Goal: Navigation & Orientation: Locate item on page

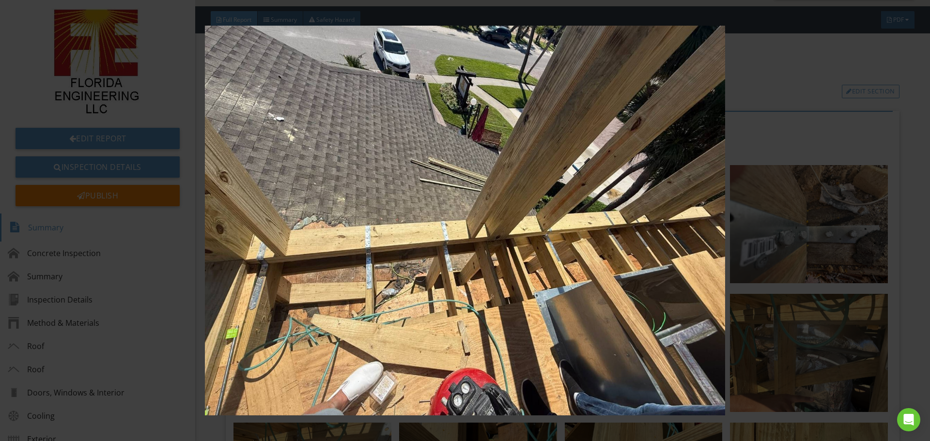
scroll to position [153, 0]
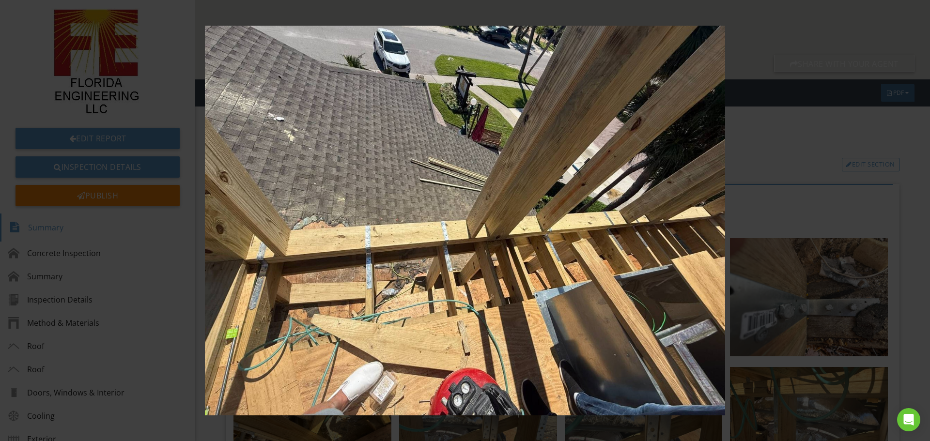
click at [741, 221] on img at bounding box center [465, 221] width 854 height 390
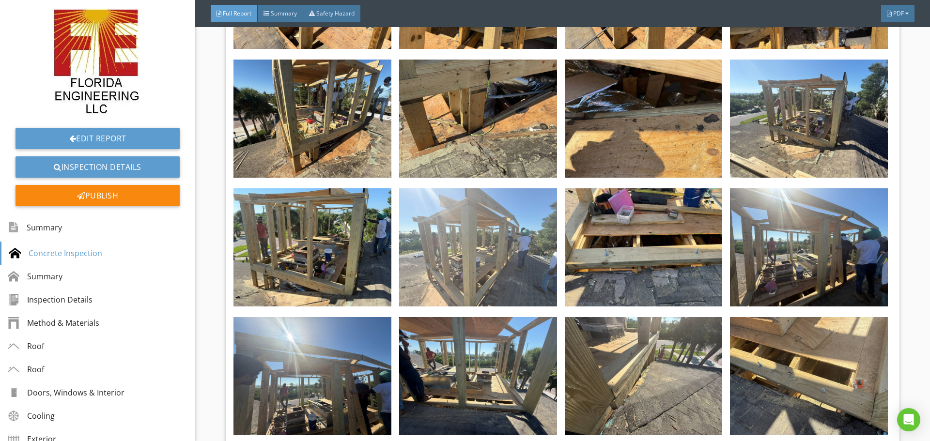
scroll to position [2090, 0]
click at [453, 209] on img at bounding box center [478, 248] width 158 height 118
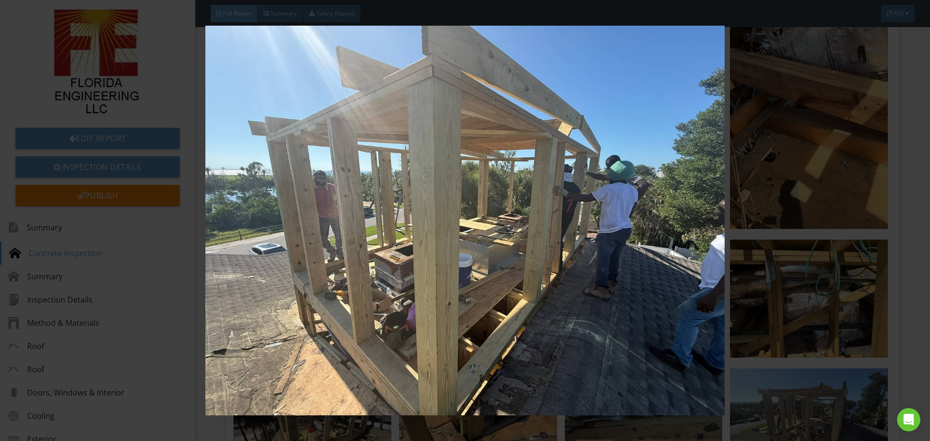
scroll to position [1710, 0]
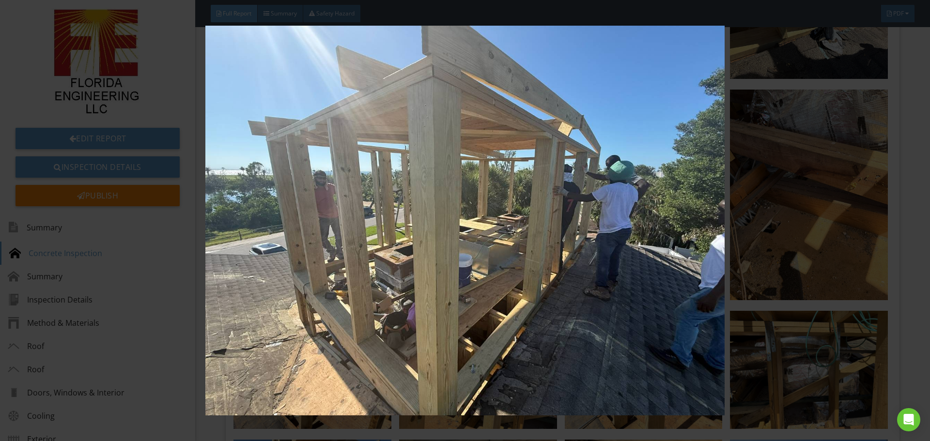
click at [470, 202] on img at bounding box center [465, 221] width 854 height 390
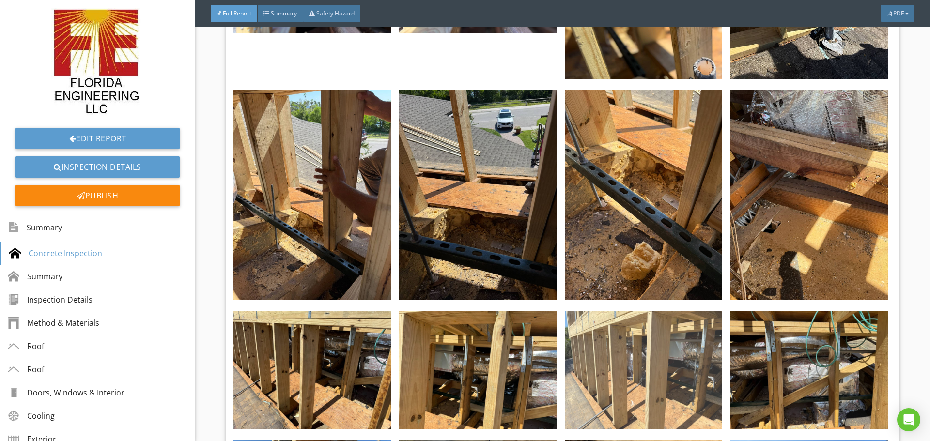
click at [603, 321] on img at bounding box center [644, 370] width 158 height 118
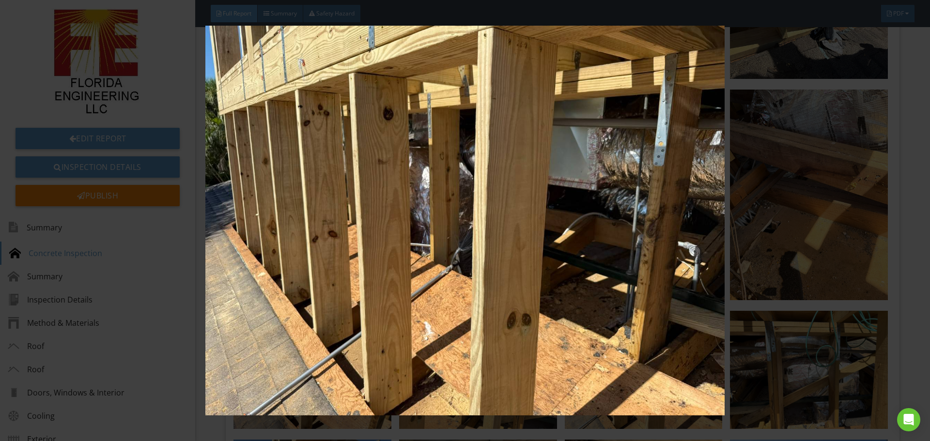
drag, startPoint x: 929, startPoint y: 218, endPoint x: 895, endPoint y: 222, distance: 34.7
click at [929, 218] on div at bounding box center [465, 220] width 930 height 441
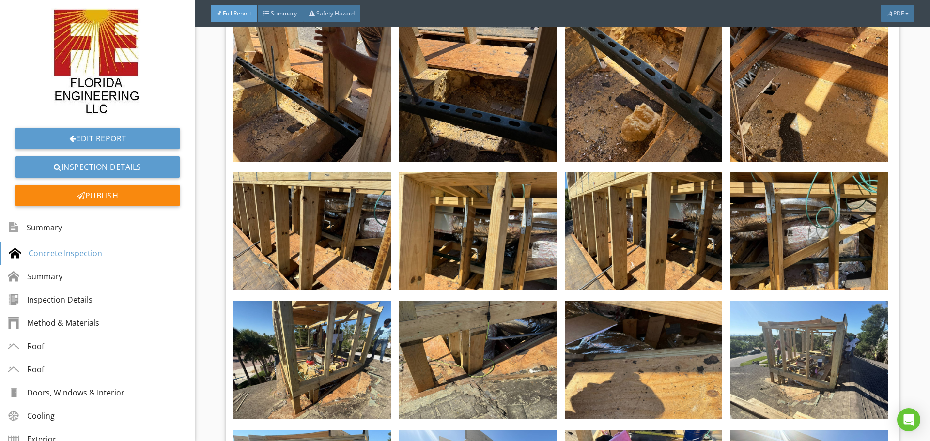
scroll to position [1904, 0]
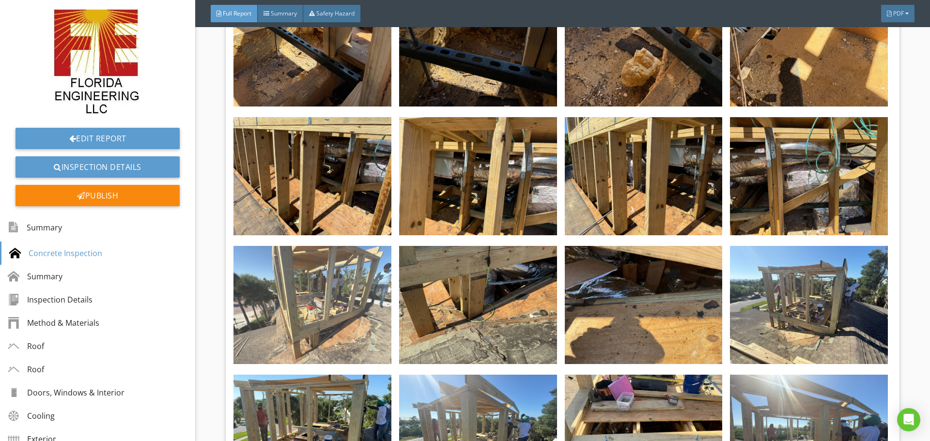
click at [284, 300] on img at bounding box center [312, 305] width 158 height 118
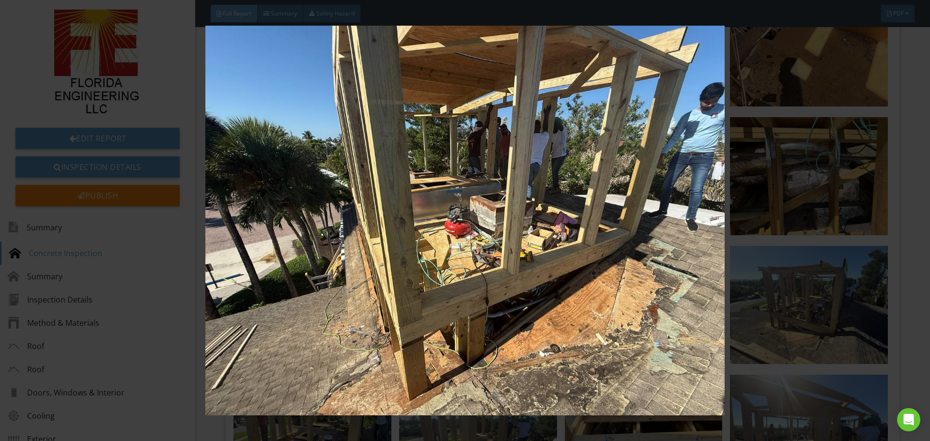
click at [847, 257] on img at bounding box center [465, 221] width 854 height 390
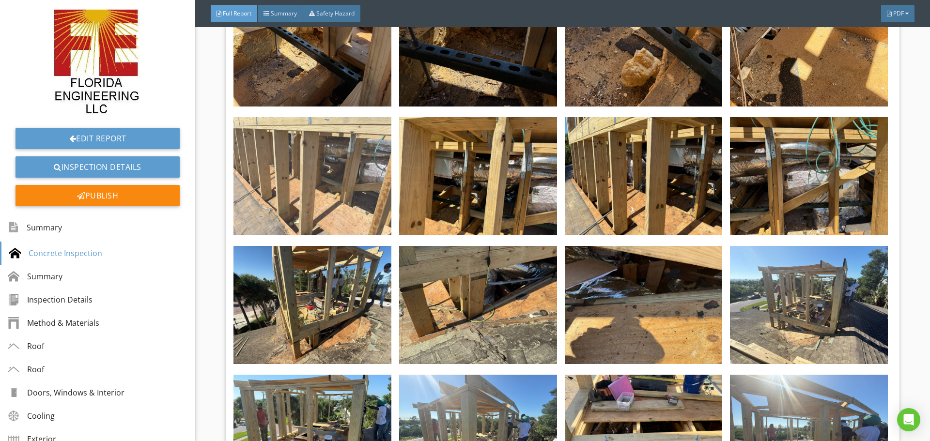
click at [365, 168] on img at bounding box center [312, 176] width 158 height 118
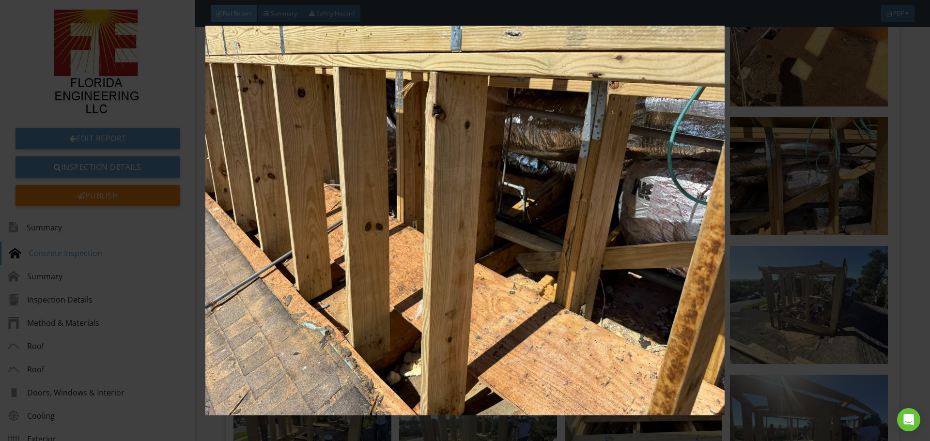
click at [828, 304] on img at bounding box center [465, 221] width 854 height 390
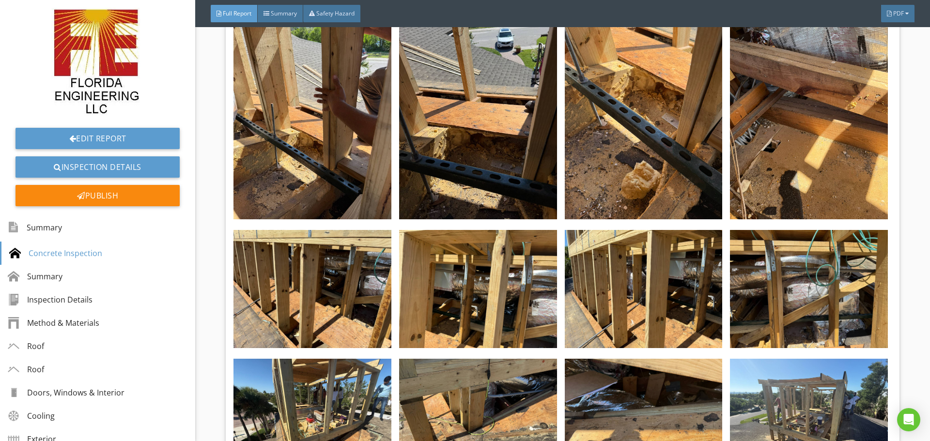
scroll to position [1791, 0]
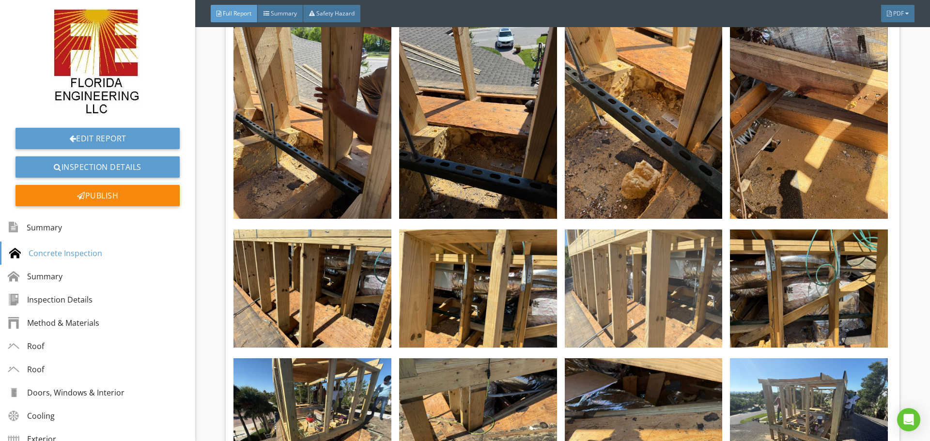
click at [620, 239] on img at bounding box center [644, 289] width 158 height 118
